Goal: Task Accomplishment & Management: Use online tool/utility

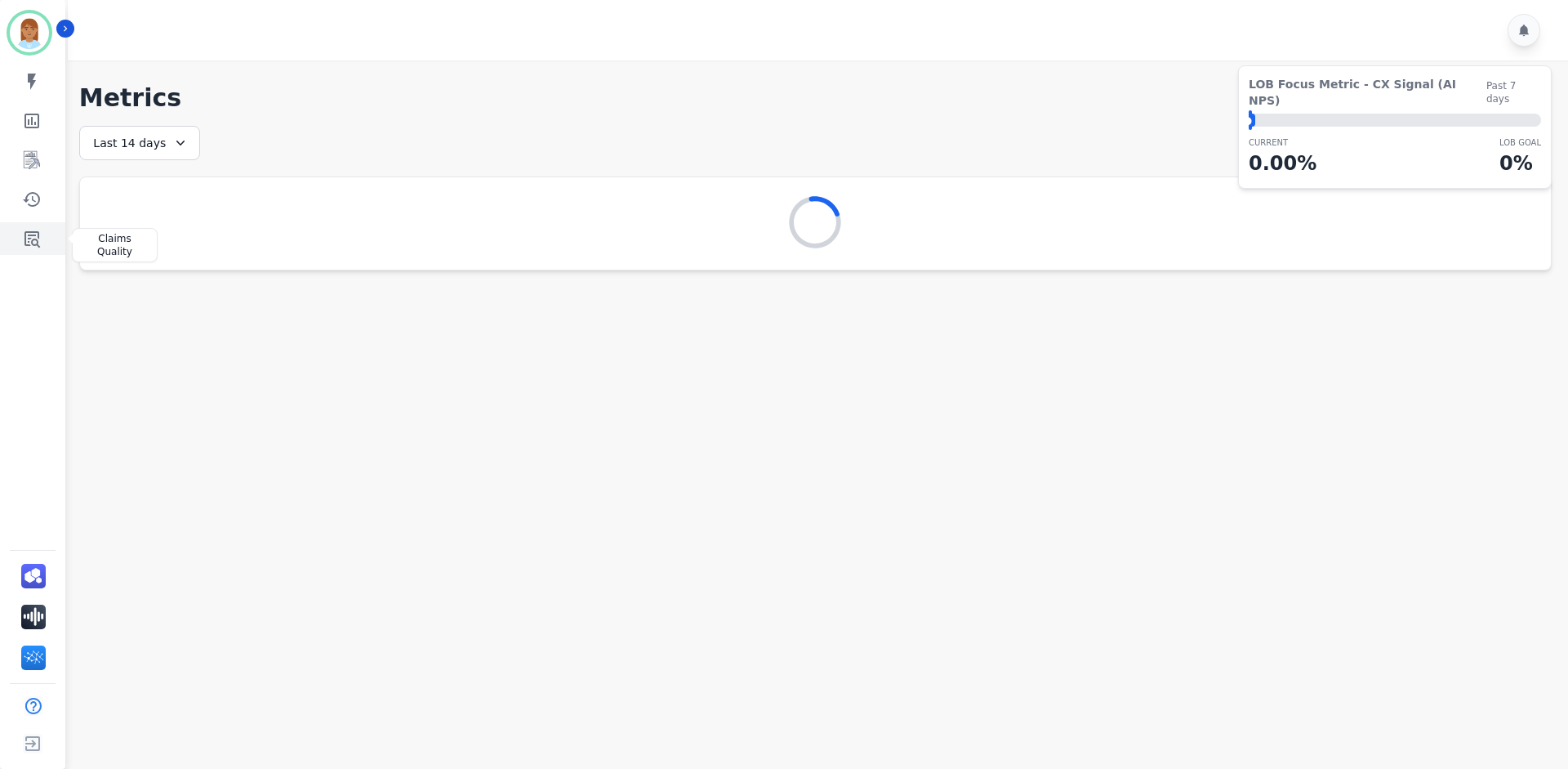
click at [28, 237] on icon "Sidebar" at bounding box center [31, 238] width 19 height 19
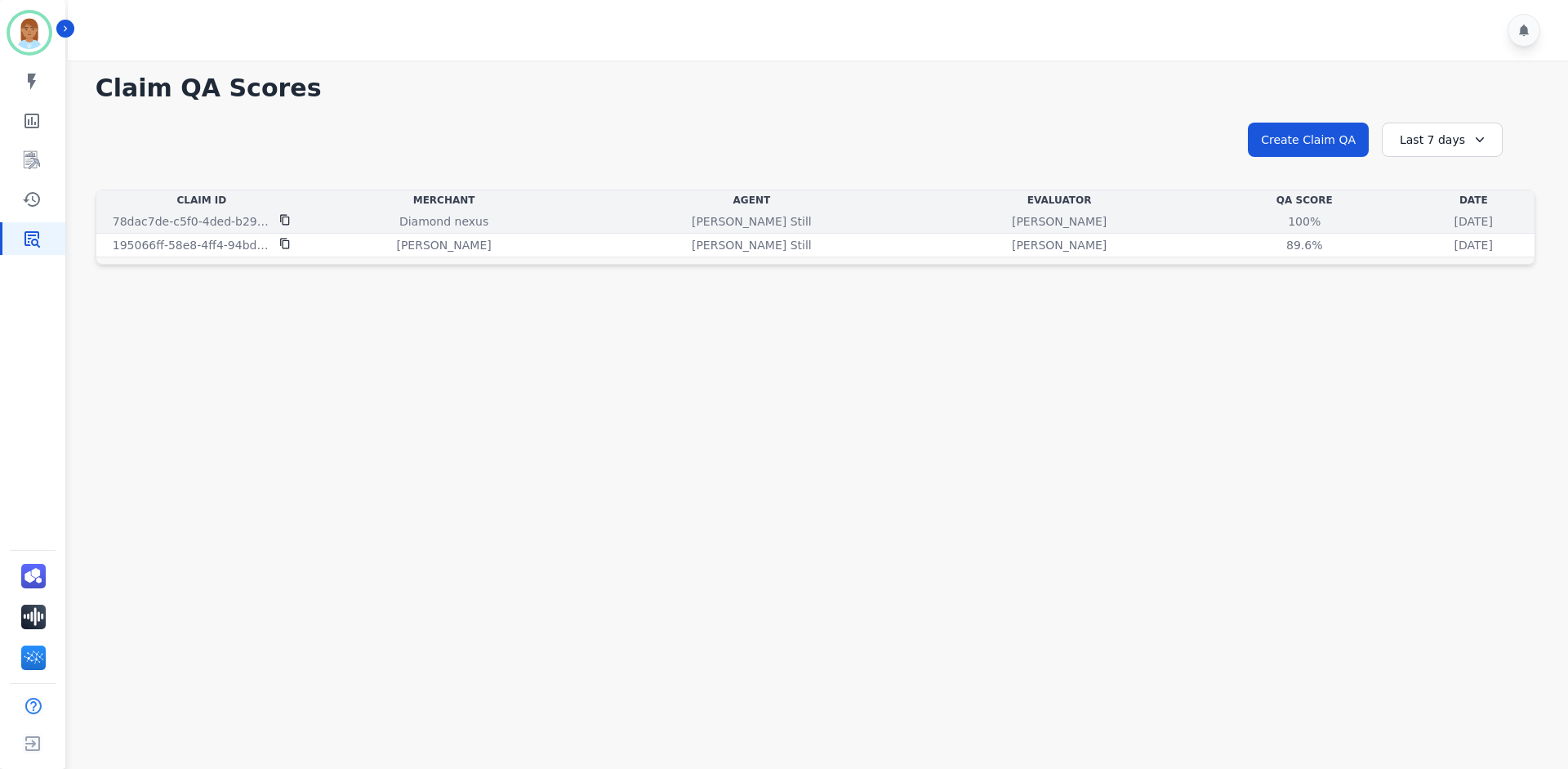
click at [281, 222] on icon at bounding box center [285, 220] width 12 height 12
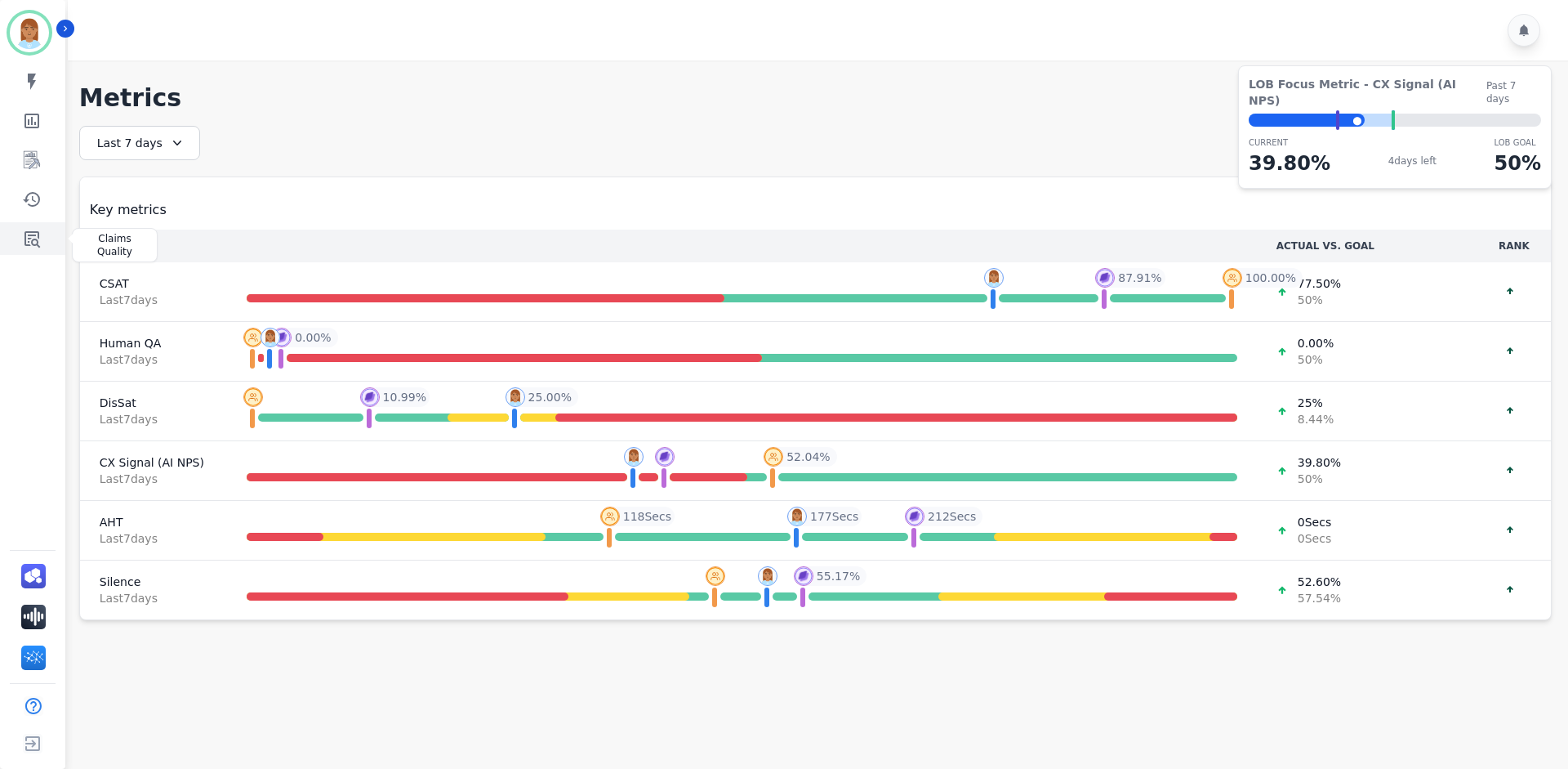
click at [35, 236] on icon "Sidebar" at bounding box center [32, 239] width 15 height 16
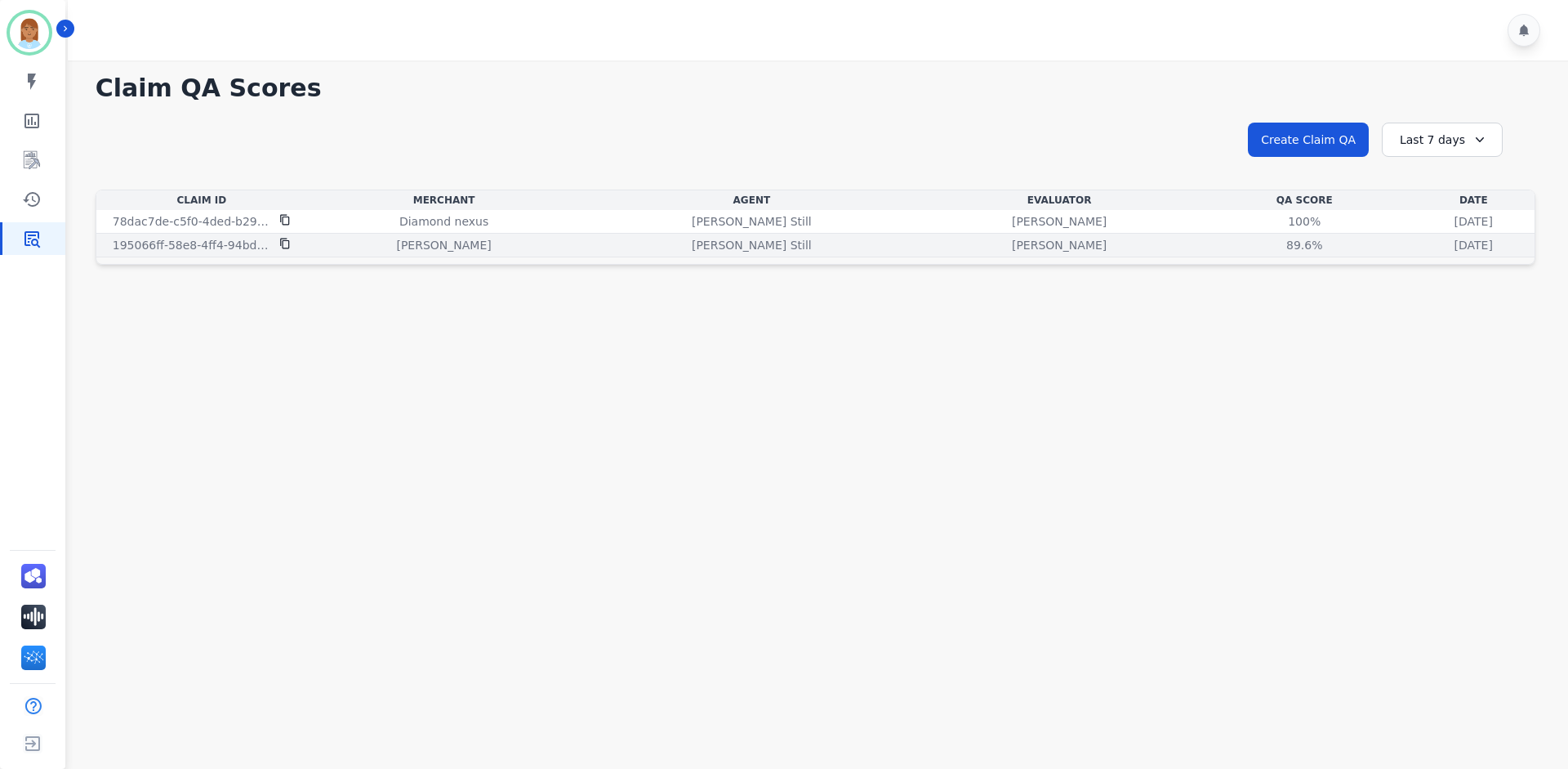
click at [283, 250] on div at bounding box center [285, 245] width 12 height 16
click at [285, 241] on icon at bounding box center [285, 244] width 12 height 12
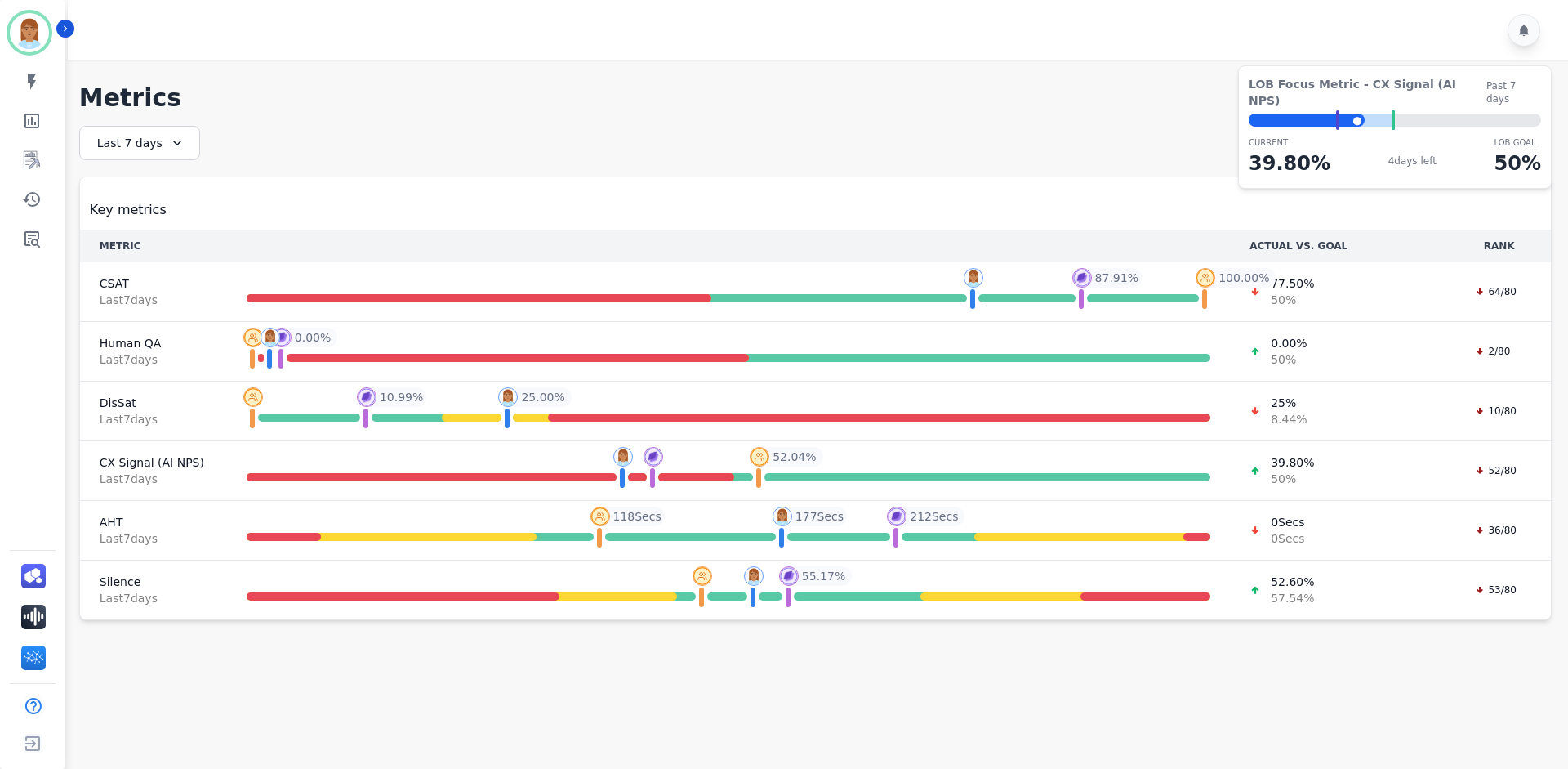
click at [145, 151] on div "Last 7 days" at bounding box center [140, 143] width 121 height 34
click at [119, 265] on li "Last 14 days" at bounding box center [150, 262] width 82 height 16
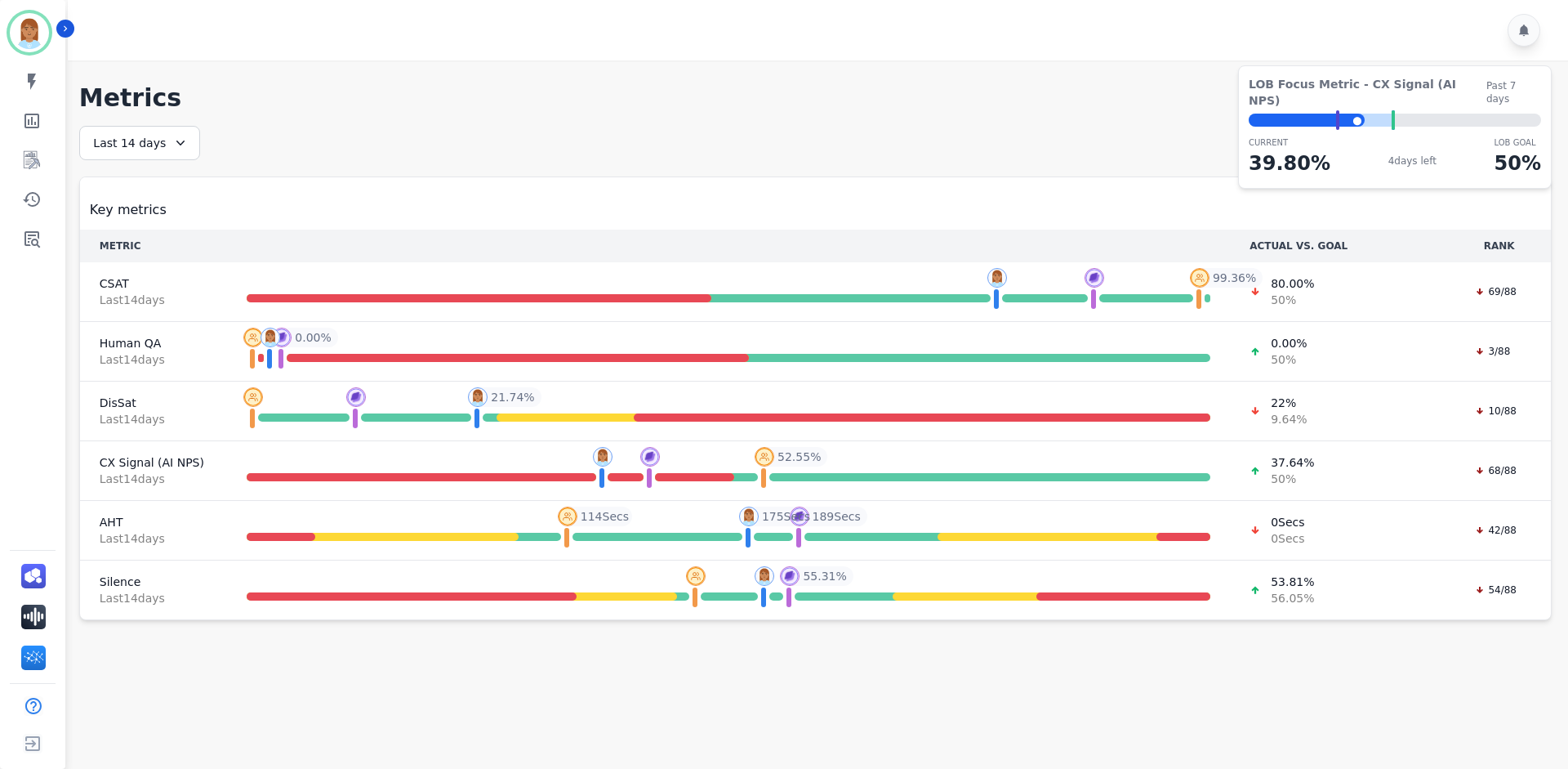
click at [148, 146] on div "Last 14 days" at bounding box center [140, 143] width 121 height 34
click at [151, 279] on li "Last 30 days" at bounding box center [150, 281] width 82 height 16
